Goal: Task Accomplishment & Management: Complete application form

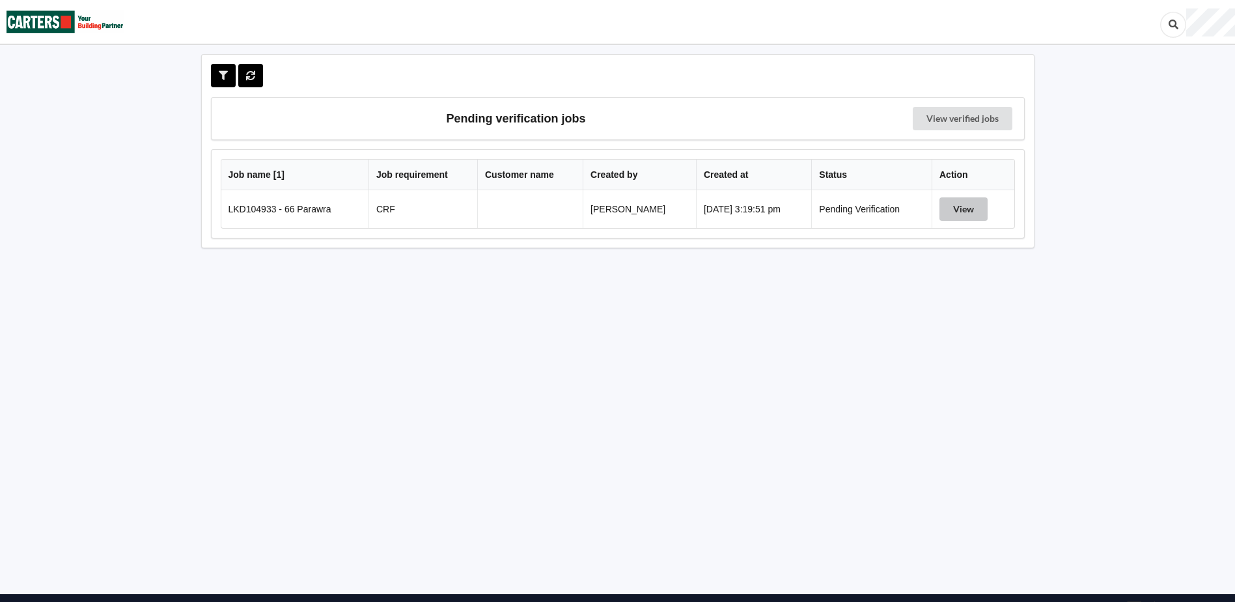
click at [962, 206] on button "View" at bounding box center [964, 208] width 48 height 23
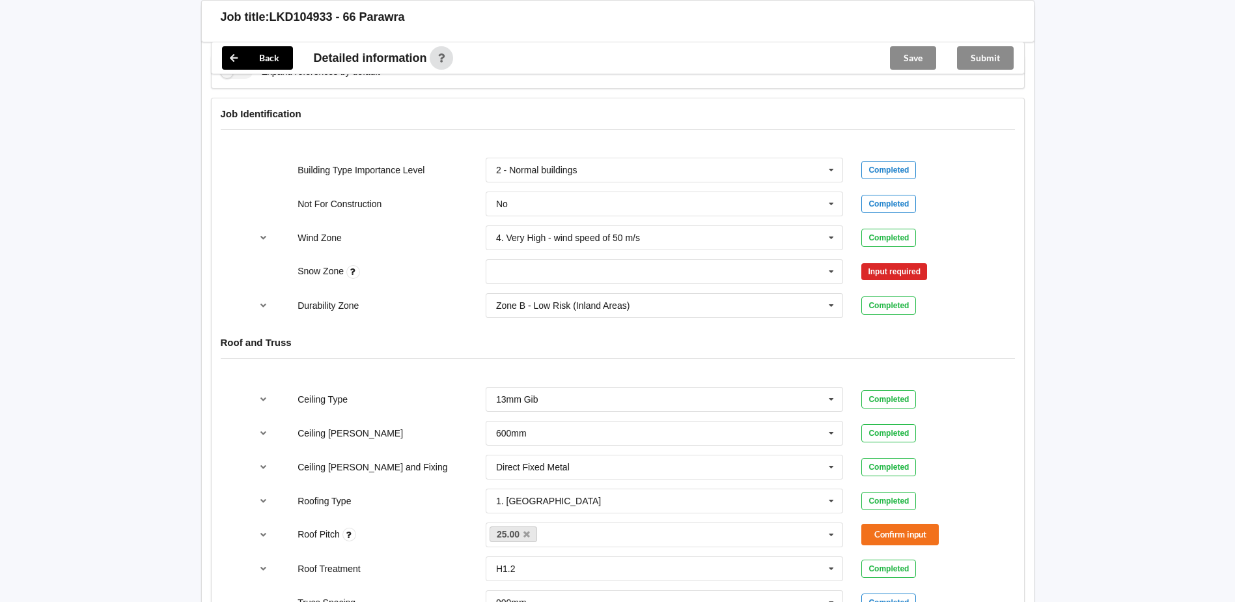
scroll to position [521, 0]
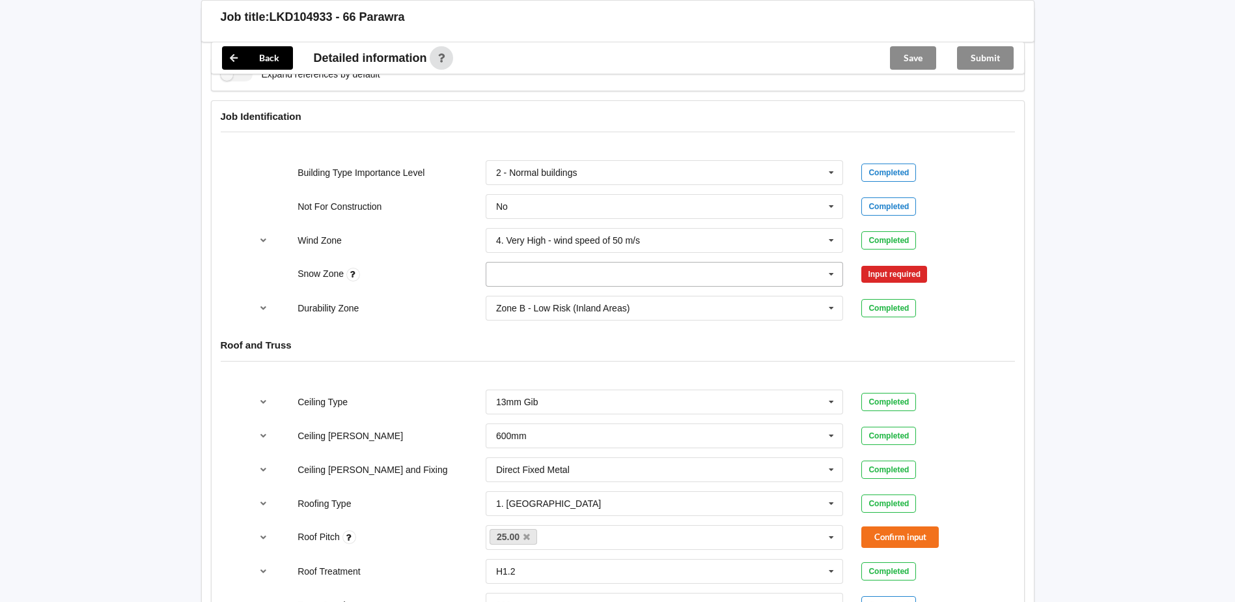
click at [835, 277] on icon at bounding box center [832, 274] width 20 height 24
click at [531, 298] on div "N0" at bounding box center [664, 298] width 357 height 24
click at [932, 271] on button "Confirm input" at bounding box center [899, 274] width 77 height 21
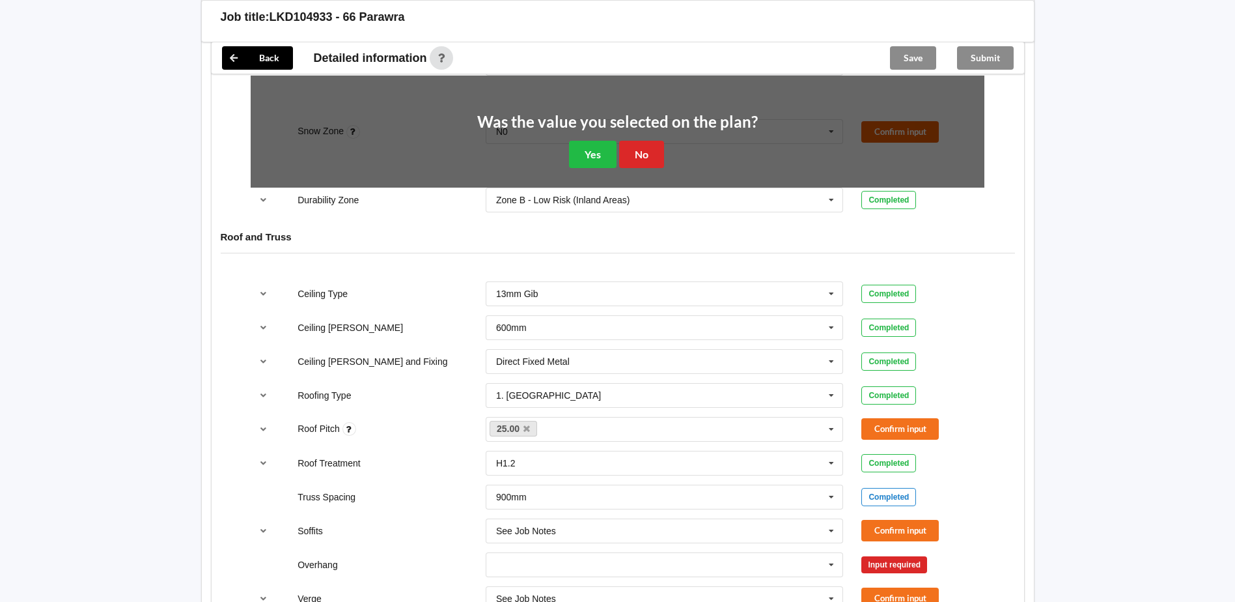
scroll to position [716, 0]
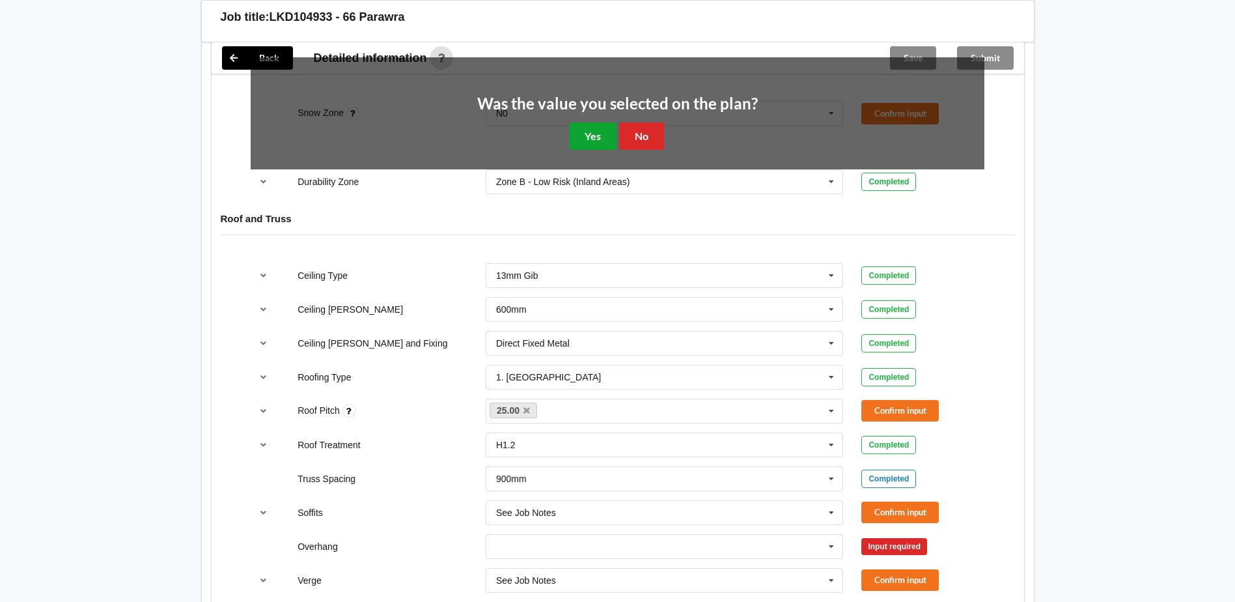
click at [588, 140] on button "Yes" at bounding box center [593, 135] width 48 height 27
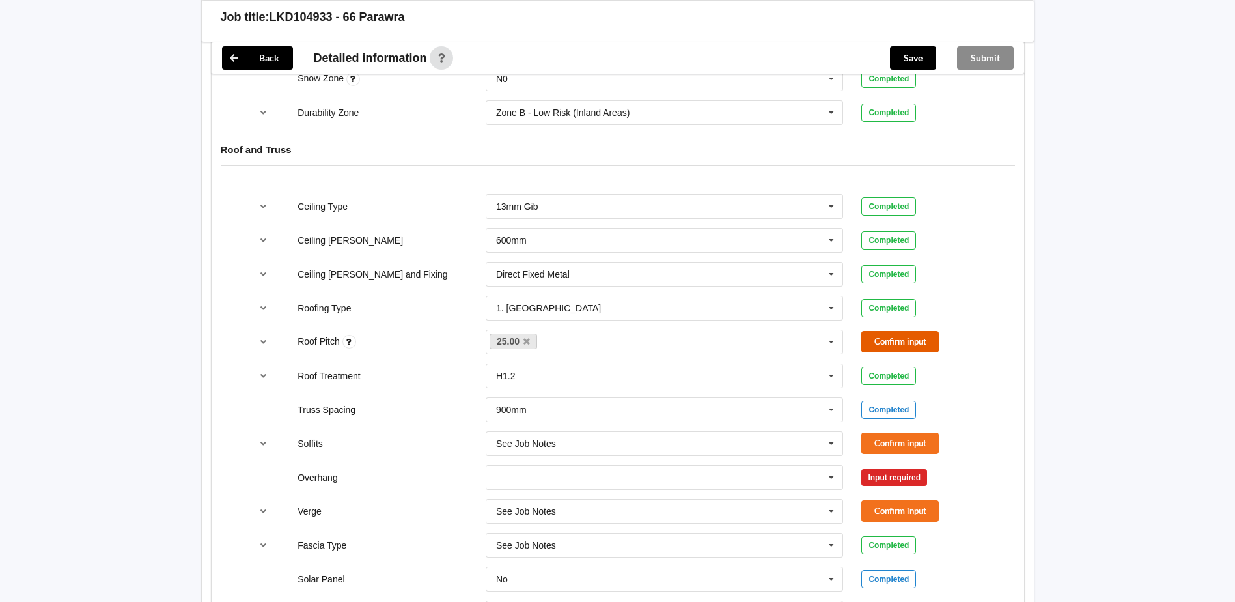
click at [921, 334] on button "Confirm input" at bounding box center [899, 341] width 77 height 21
click at [885, 439] on button "Confirm input" at bounding box center [899, 442] width 77 height 21
click at [895, 502] on button "Confirm input" at bounding box center [899, 510] width 77 height 21
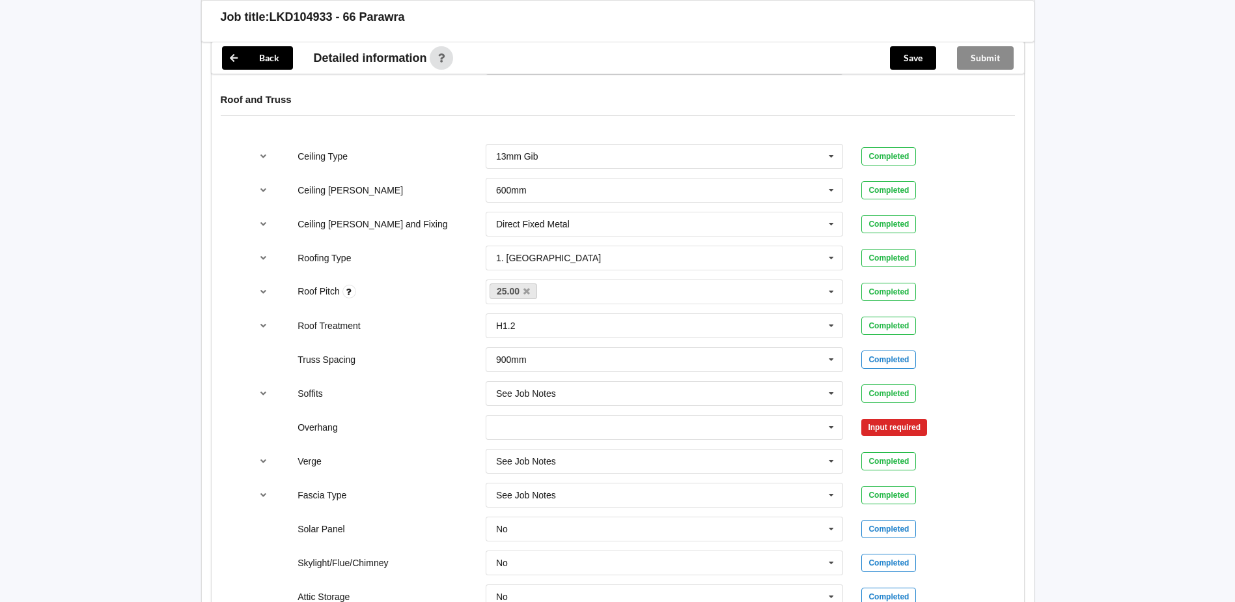
scroll to position [846, 0]
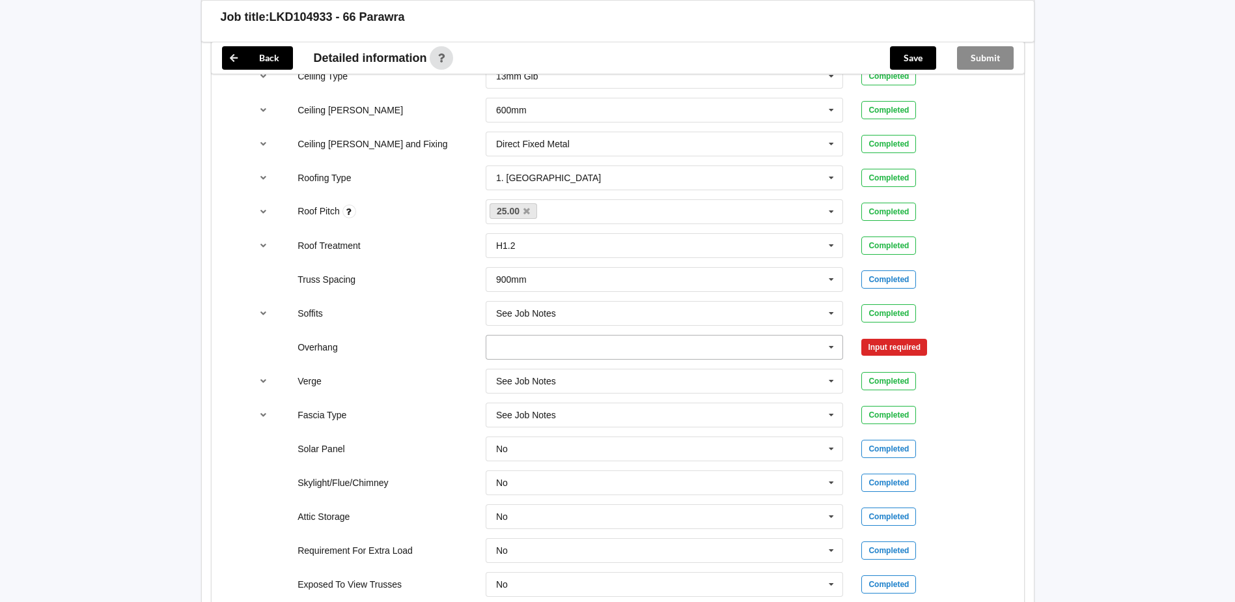
click at [829, 347] on icon at bounding box center [832, 347] width 20 height 24
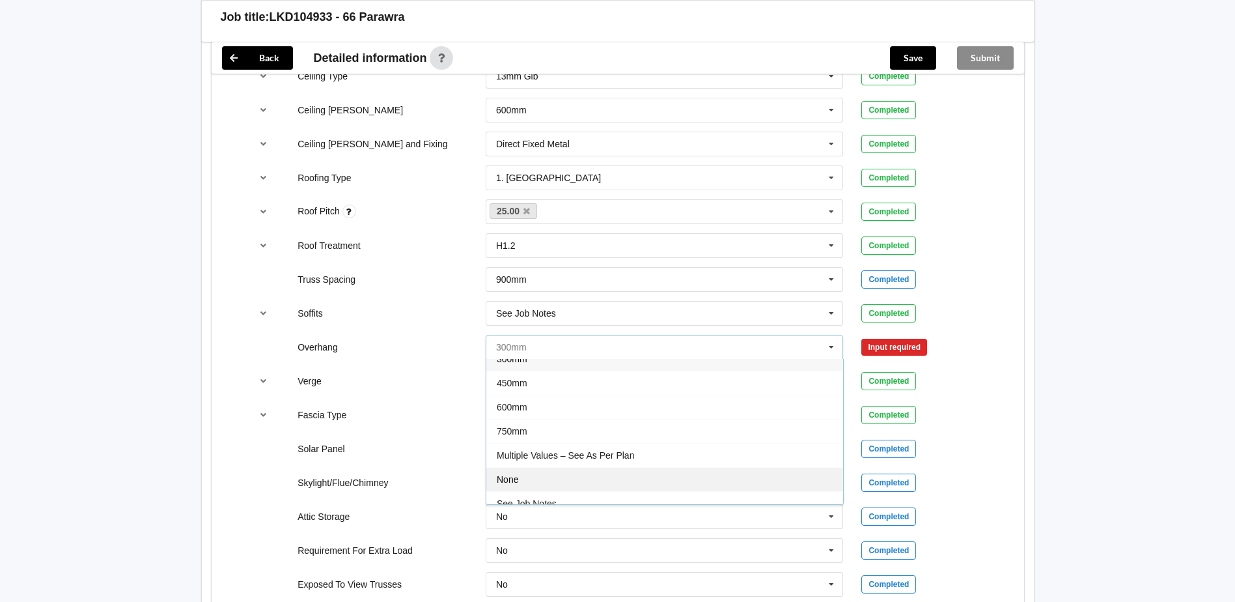
scroll to position [23, 0]
click at [552, 481] on div "See Job Notes" at bounding box center [664, 492] width 357 height 24
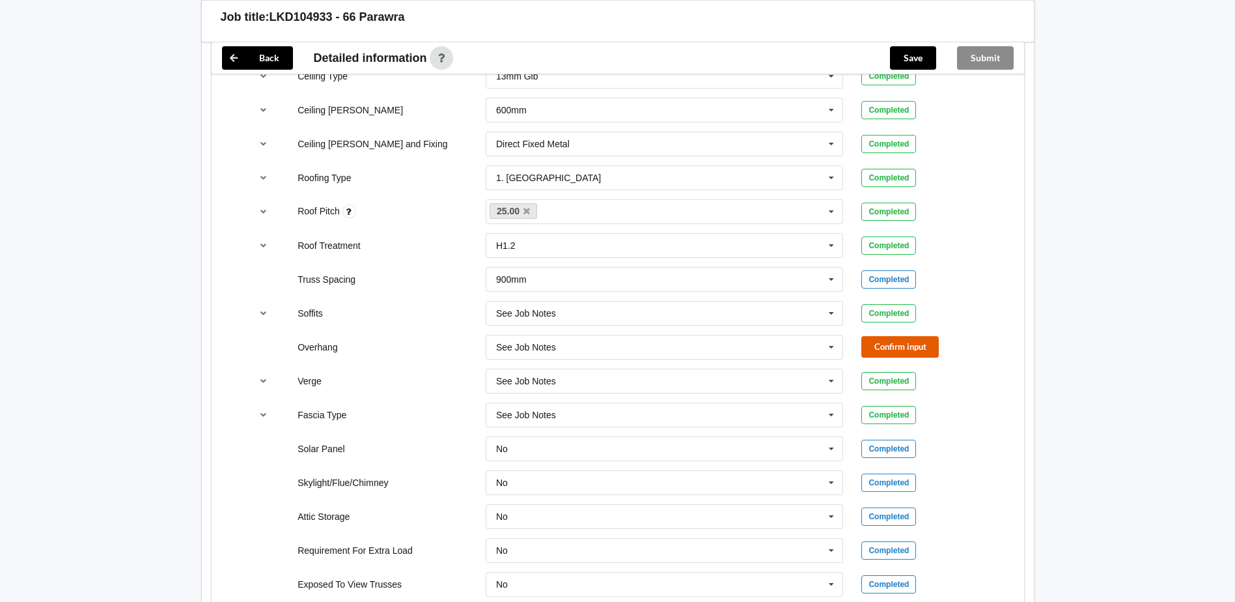
click at [889, 341] on button "Confirm input" at bounding box center [899, 346] width 77 height 21
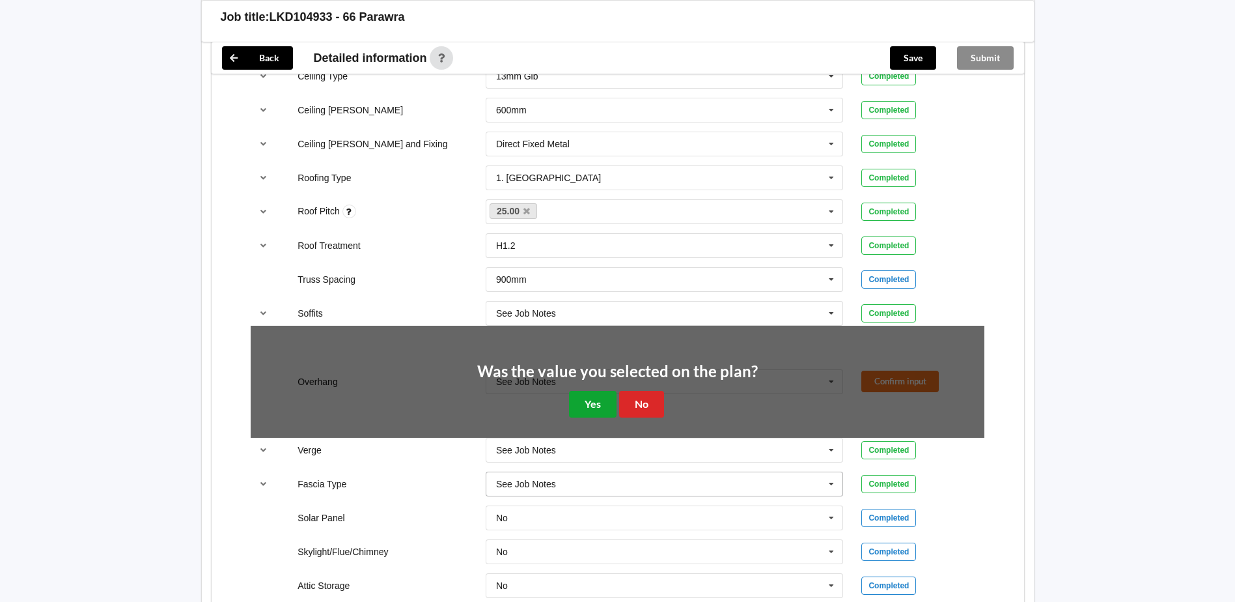
click at [586, 408] on button "Yes" at bounding box center [593, 404] width 48 height 27
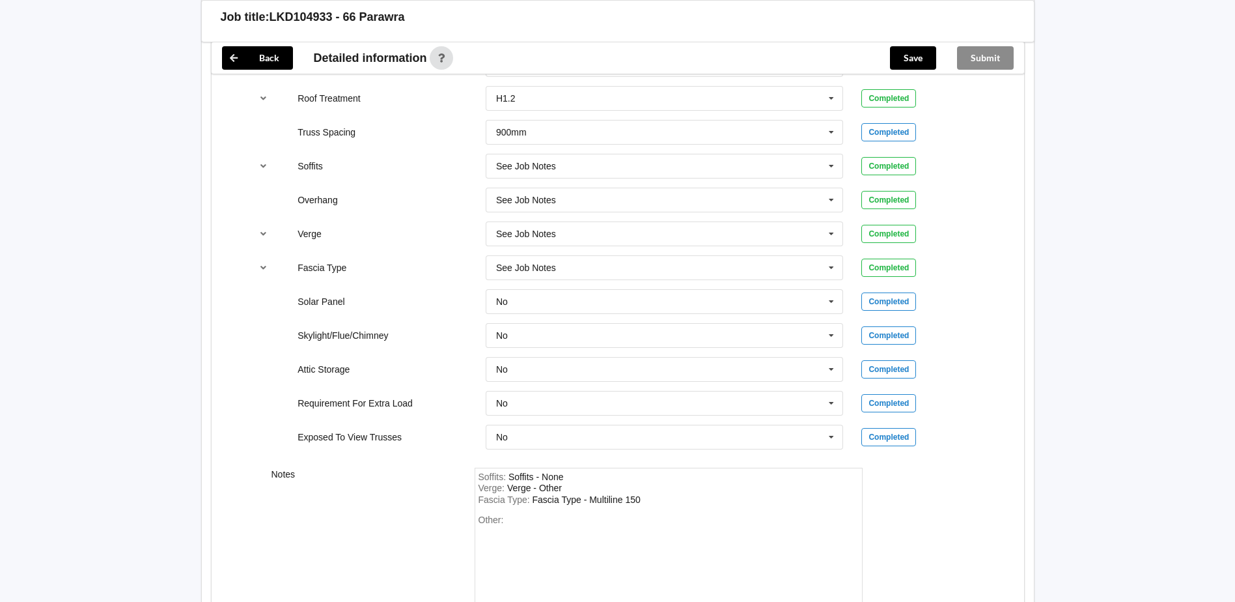
scroll to position [900, 0]
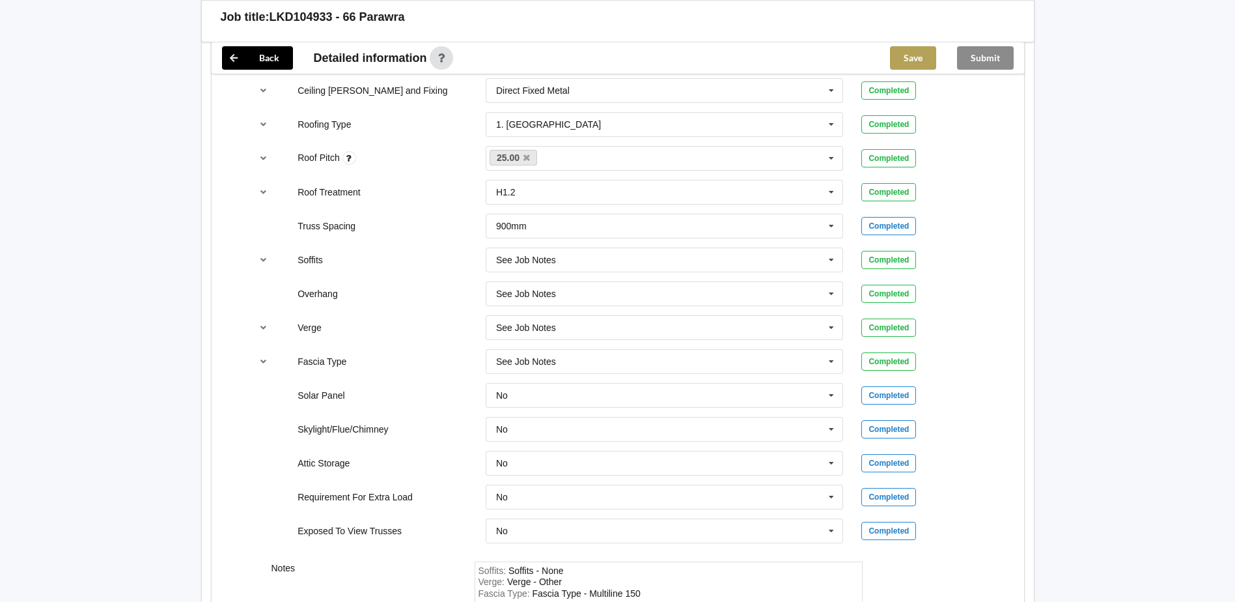
click at [923, 48] on button "Save" at bounding box center [913, 57] width 46 height 23
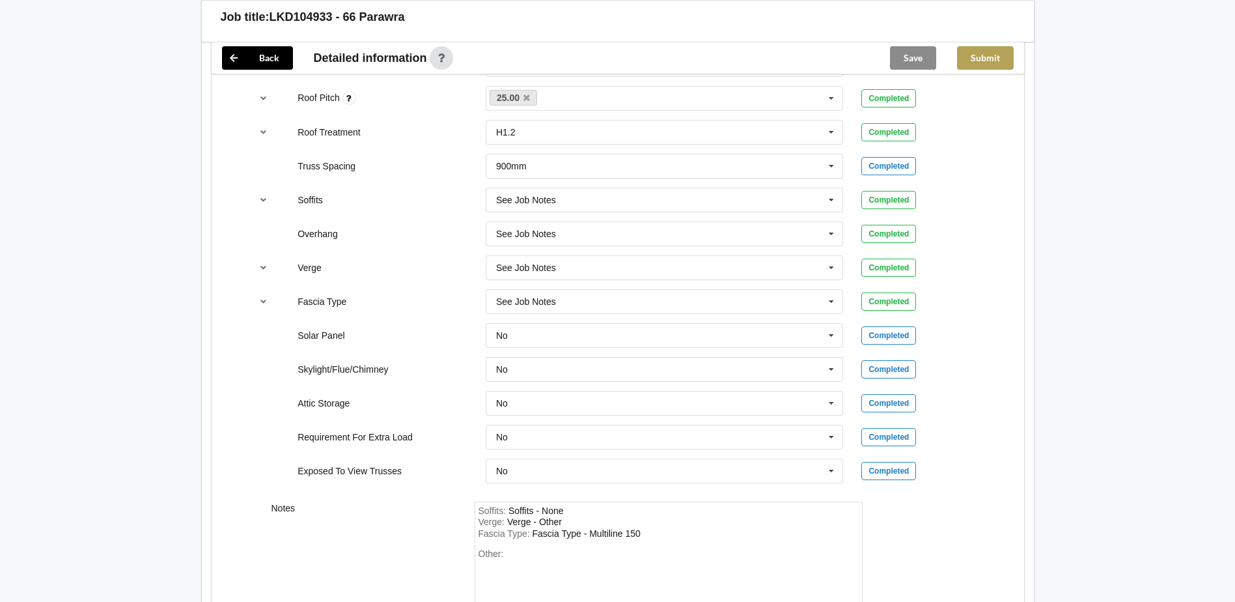
click at [973, 60] on button "Submit" at bounding box center [985, 57] width 57 height 23
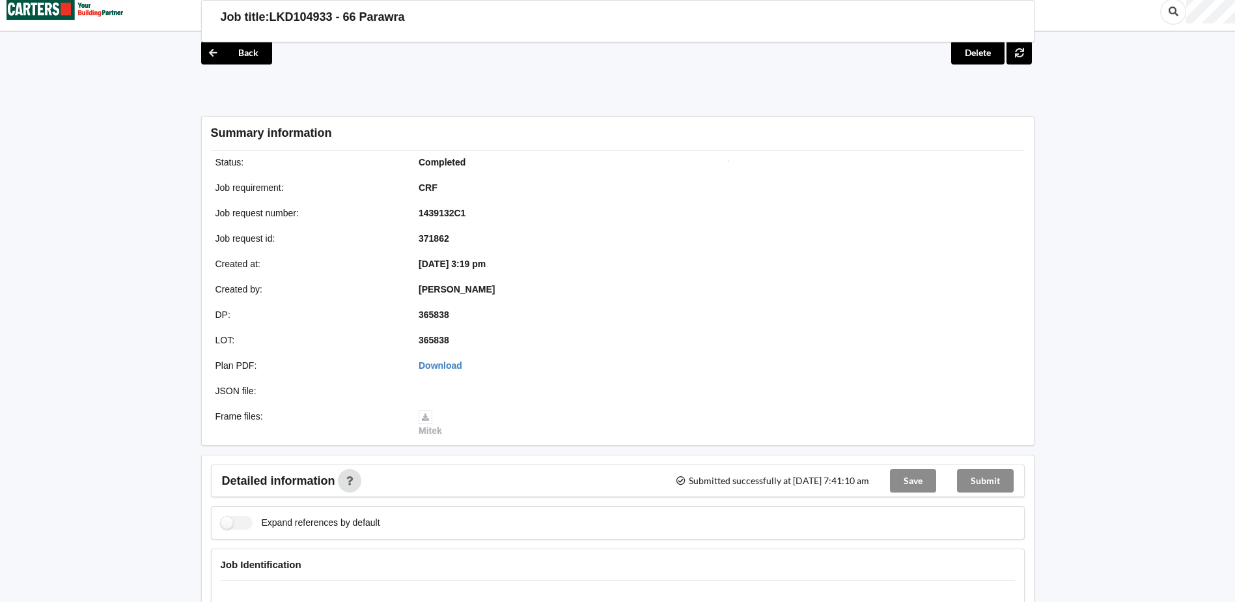
scroll to position [0, 0]
